Goal: Task Accomplishment & Management: Manage account settings

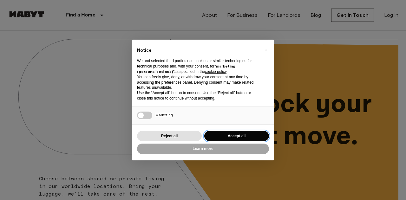
click at [222, 137] on button "Accept all" at bounding box center [236, 136] width 65 height 10
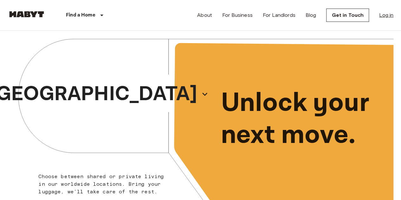
click at [381, 16] on link "Log in" at bounding box center [386, 15] width 14 height 8
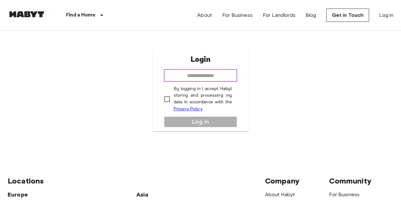
click at [203, 80] on input "email" at bounding box center [201, 75] width 74 height 13
type input "**********"
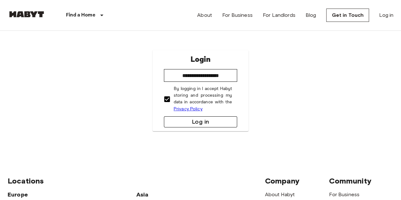
drag, startPoint x: 185, startPoint y: 116, endPoint x: 186, endPoint y: 121, distance: 5.2
click at [186, 121] on div "**********" at bounding box center [201, 90] width 96 height 81
click at [186, 121] on button "Log in" at bounding box center [201, 121] width 74 height 11
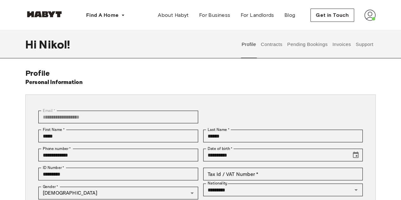
click at [302, 42] on button "Pending Bookings" at bounding box center [307, 44] width 42 height 28
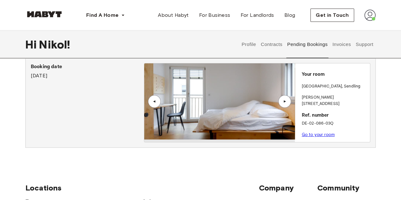
scroll to position [13, 0]
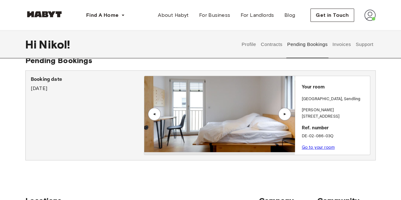
click at [321, 145] on link "Go to your room" at bounding box center [318, 147] width 33 height 5
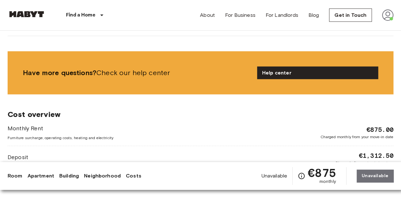
scroll to position [820, 0]
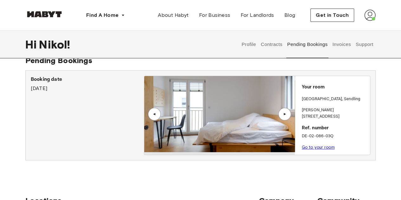
click at [340, 43] on button "Invoices" at bounding box center [342, 44] width 20 height 28
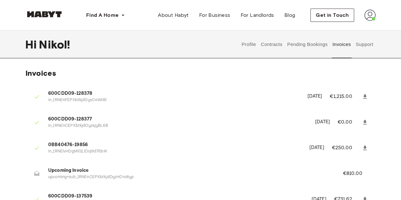
click at [362, 40] on button "Support" at bounding box center [364, 44] width 19 height 28
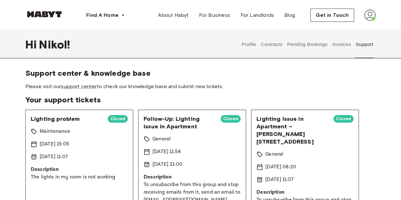
click at [0, 163] on div "Support center & knowledge base Please visit our support center to check our kn…" at bounding box center [200, 200] width 401 height 262
click at [269, 49] on button "Contracts" at bounding box center [271, 44] width 23 height 28
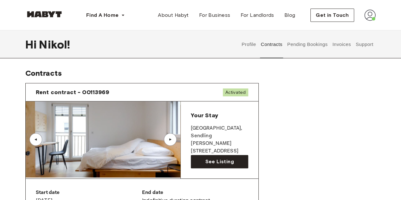
click at [373, 48] on button "Support" at bounding box center [364, 44] width 19 height 28
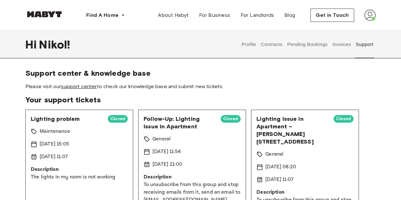
click at [86, 86] on link "support center" at bounding box center [79, 86] width 36 height 6
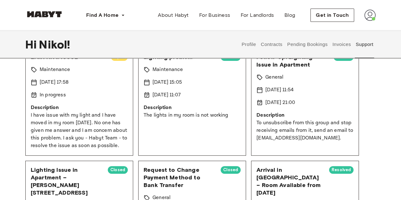
scroll to position [63, 0]
